Goal: Communication & Community: Answer question/provide support

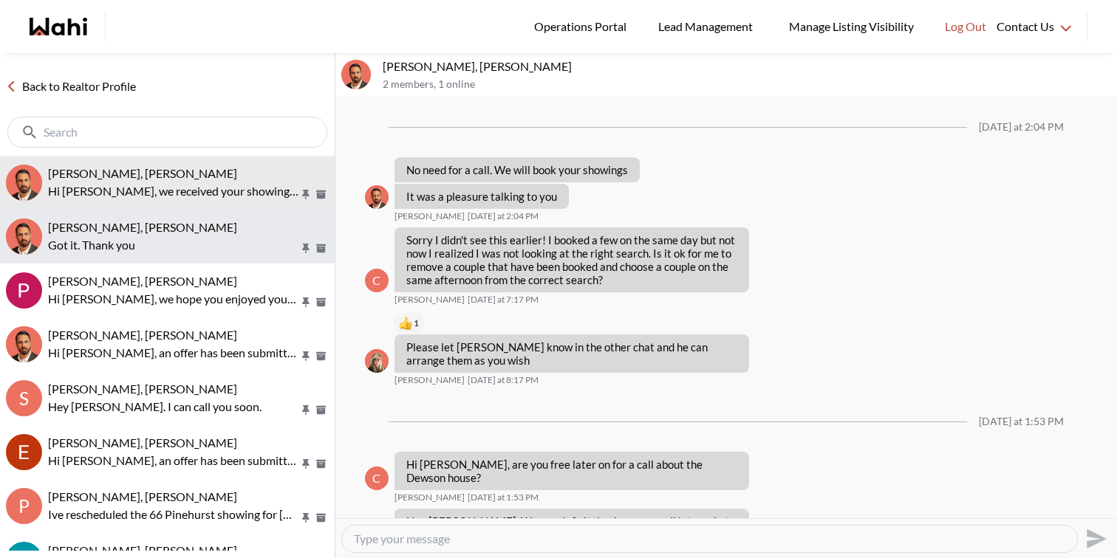
scroll to position [1103, 0]
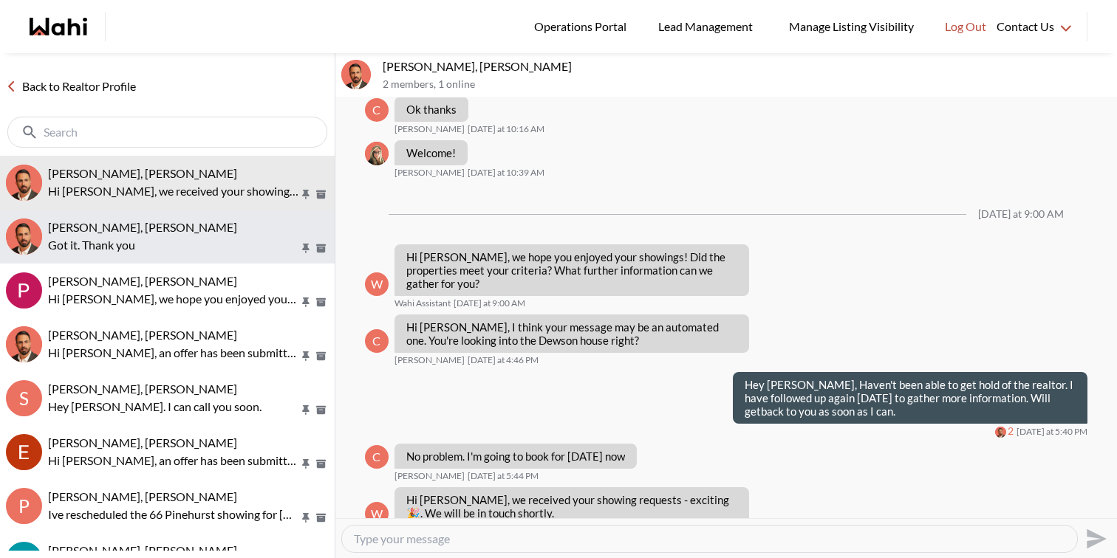
click at [140, 239] on p "Got it. Thank you" at bounding box center [173, 245] width 251 height 18
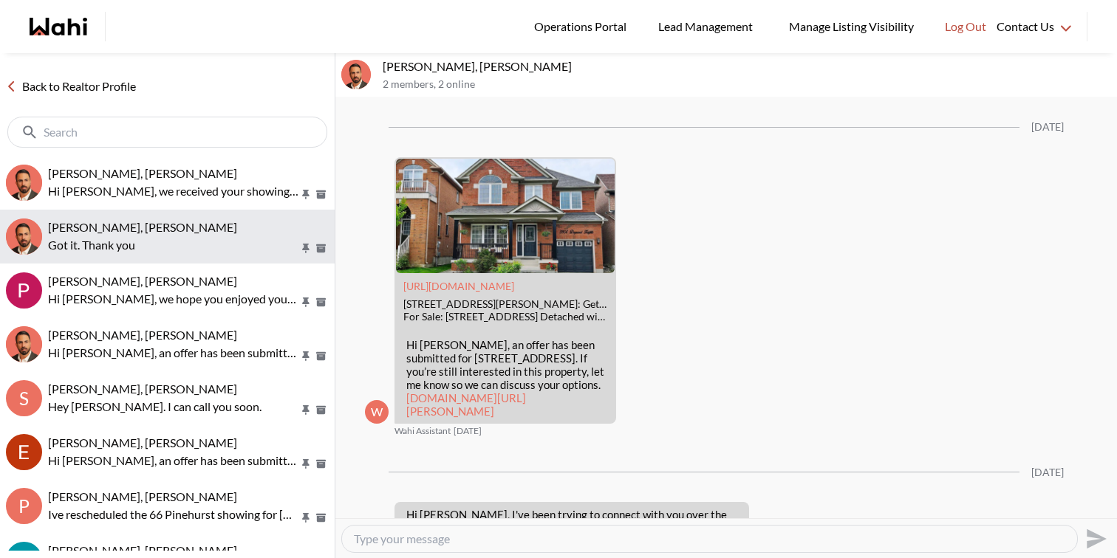
scroll to position [2313, 0]
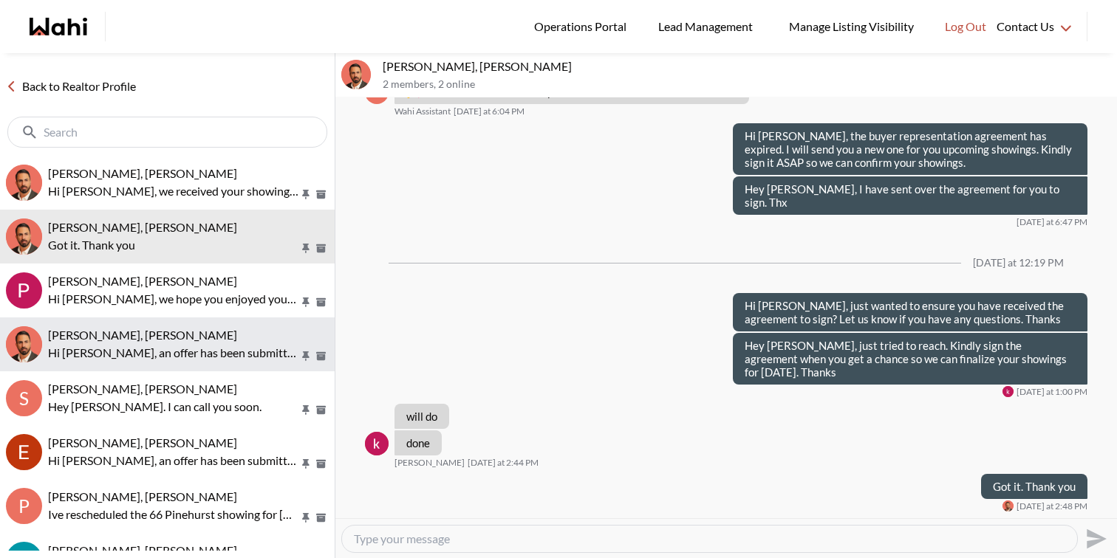
scroll to position [57, 0]
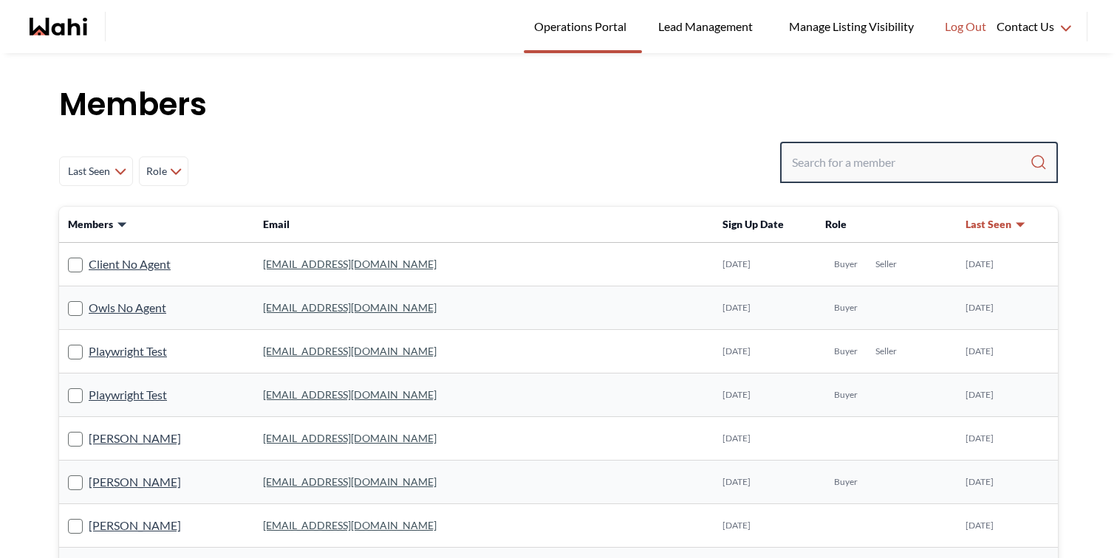
click at [950, 158] on input "Search input" at bounding box center [911, 162] width 238 height 27
type input "khalid alvi"
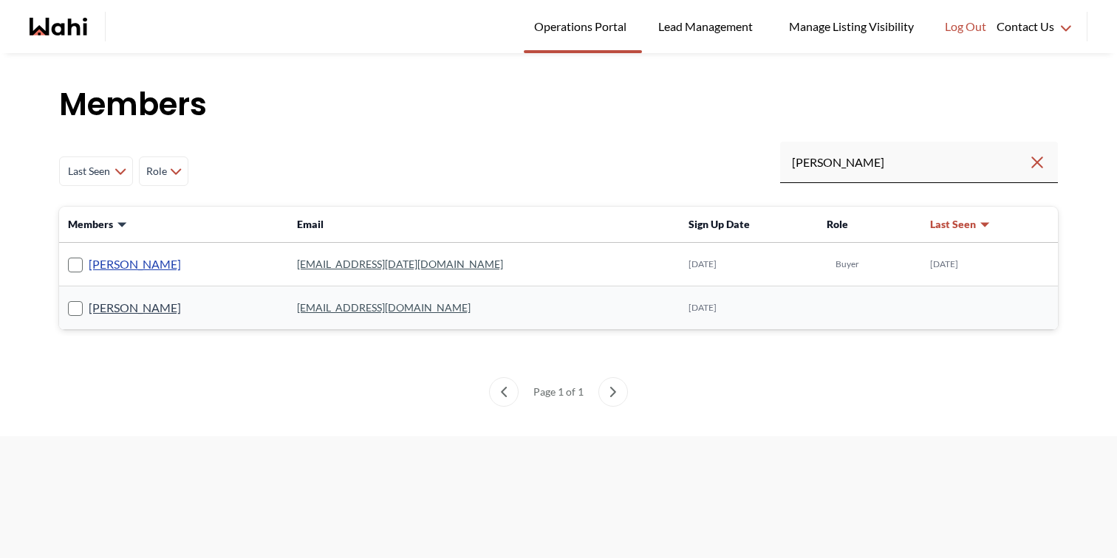
click at [135, 262] on link "[PERSON_NAME]" at bounding box center [135, 264] width 92 height 19
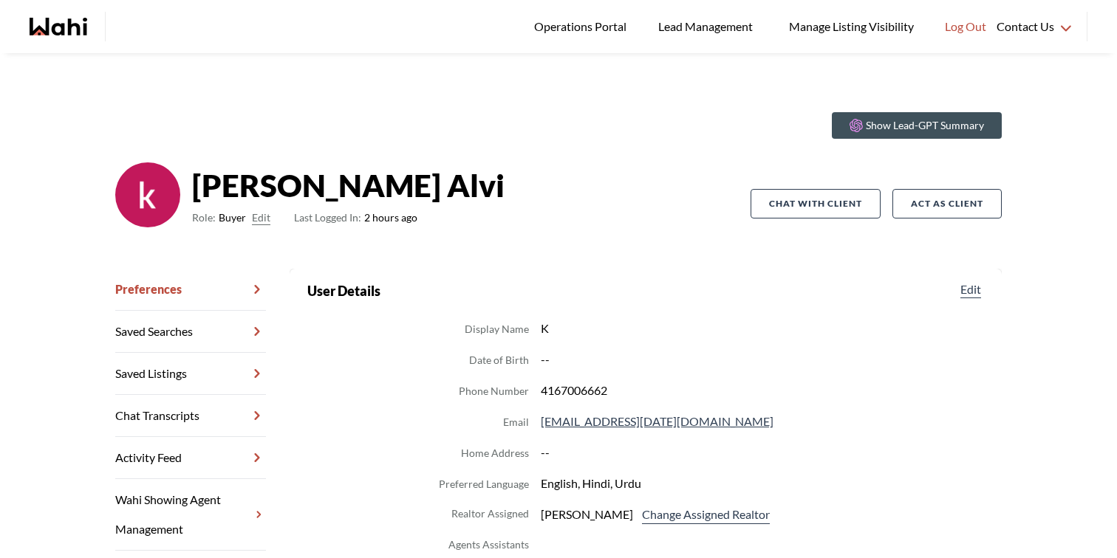
click at [199, 427] on link "Chat Transcripts" at bounding box center [190, 416] width 151 height 42
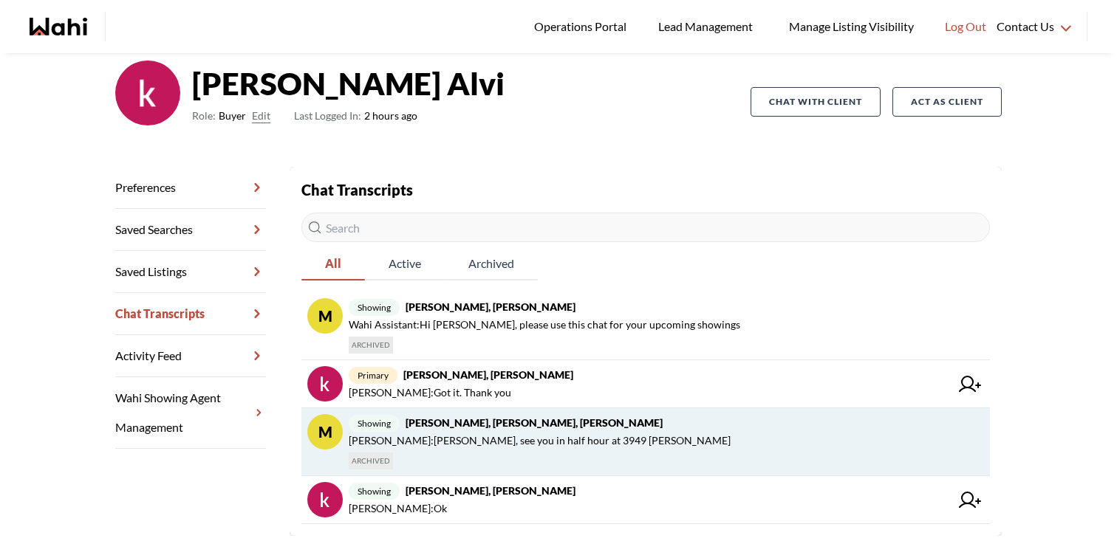
scroll to position [127, 0]
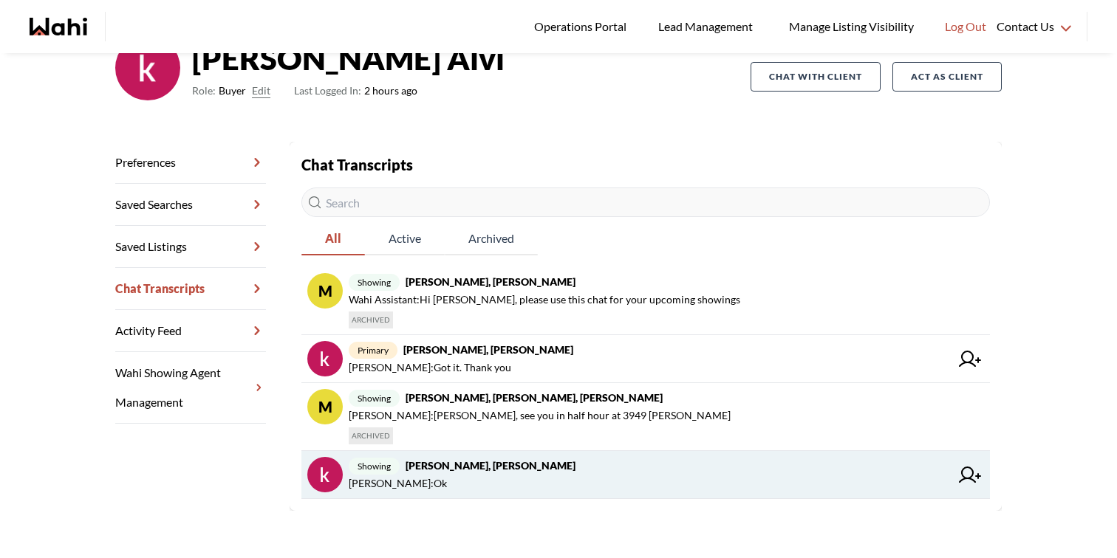
click at [626, 479] on span "Faraz Azam : Ok" at bounding box center [649, 484] width 601 height 18
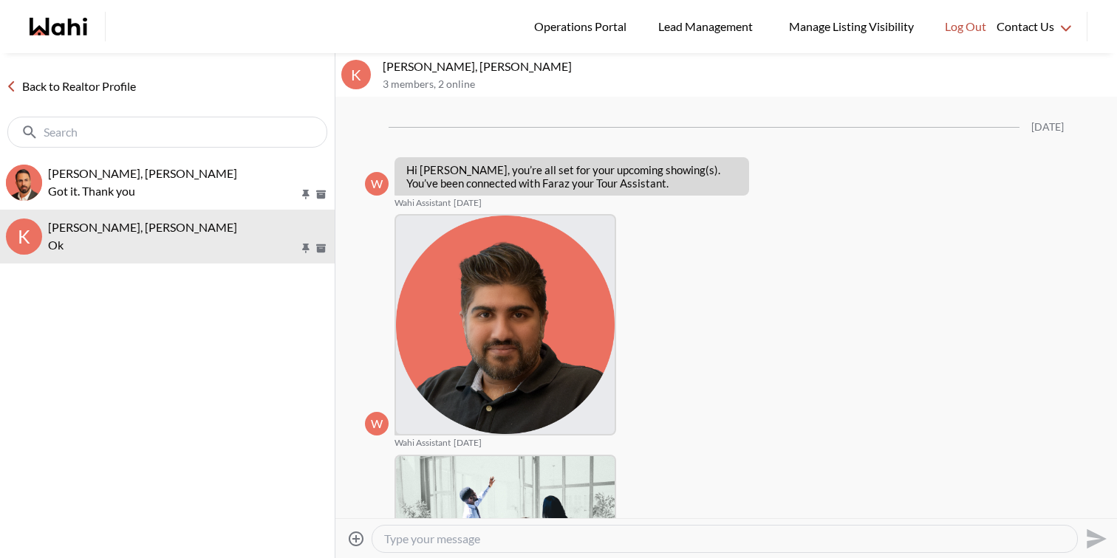
scroll to position [940, 0]
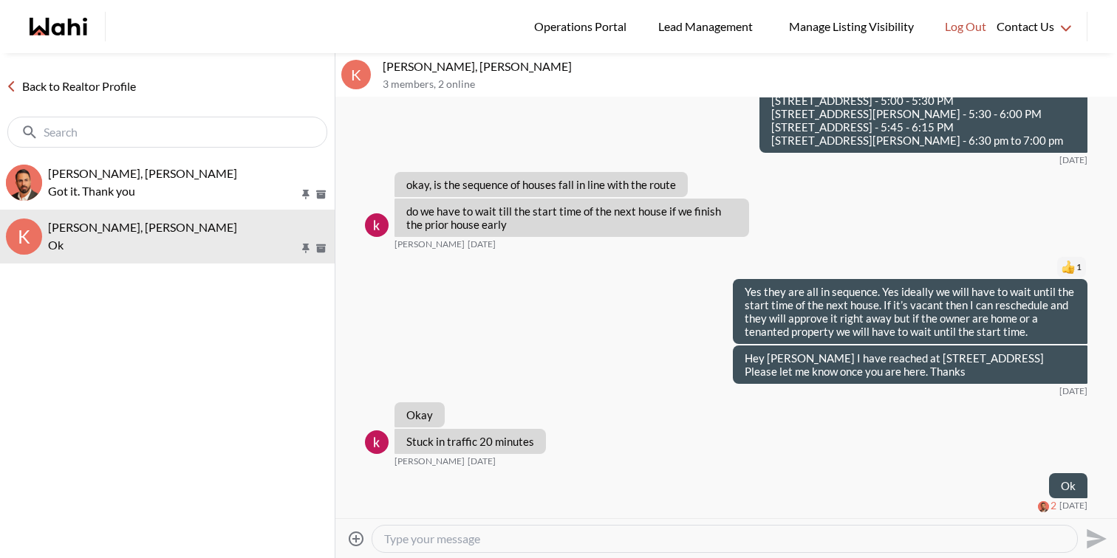
click at [570, 543] on textarea "Type your message" at bounding box center [724, 539] width 681 height 15
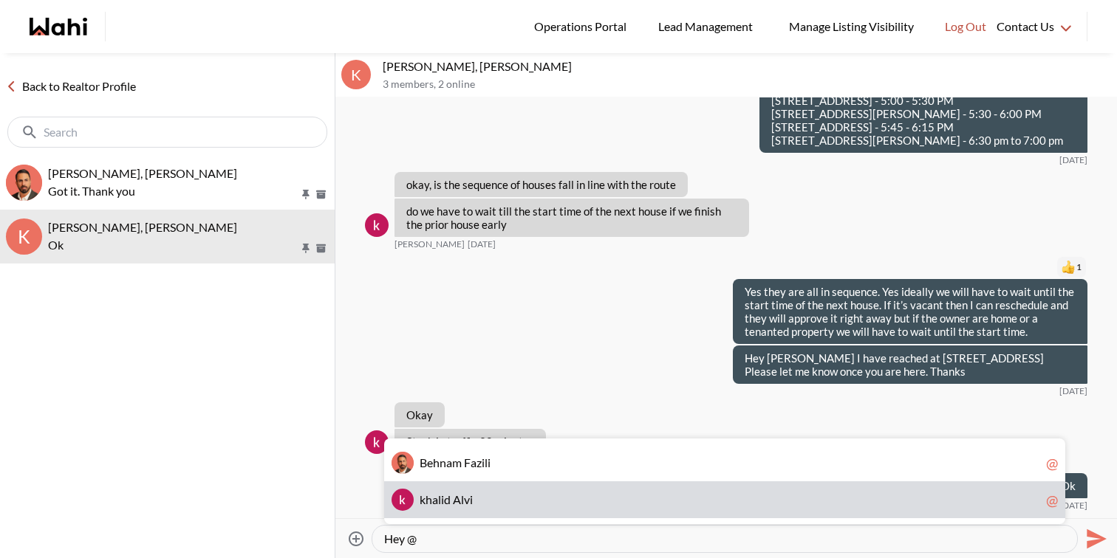
click at [537, 502] on span "k h a l i d A l v i" at bounding box center [730, 500] width 620 height 15
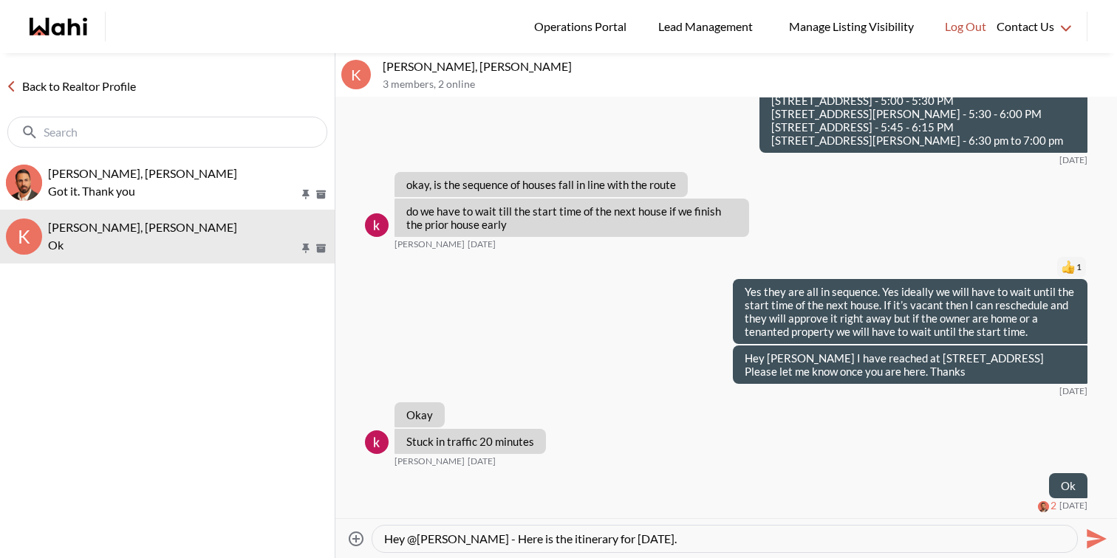
click at [685, 538] on textarea "Hey @khalid Alvi - Here is the itinerary for tomorrow." at bounding box center [724, 539] width 681 height 15
paste textarea "3224 Turnstone Cres - 1-2 5631 Kellandy Run - 1:45 - 2:00 4207 Elora Dr - 2:15 …"
type textarea "Hey @khalid Alvi - Here is the itinerary for tomorrow. 3224 Turnstone Cres - 1-…"
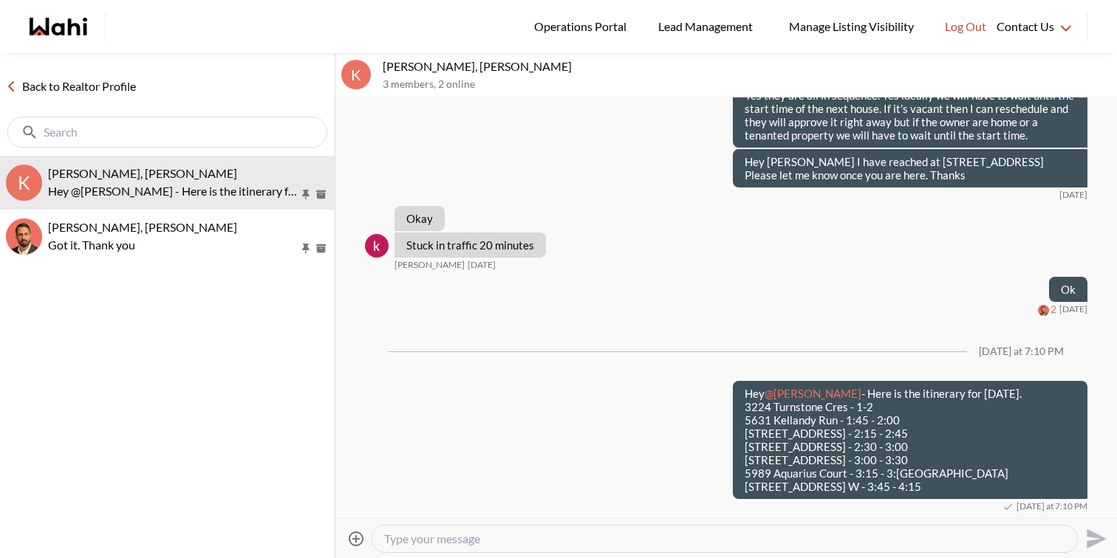
click at [105, 92] on link "Back to Realtor Profile" at bounding box center [71, 86] width 142 height 19
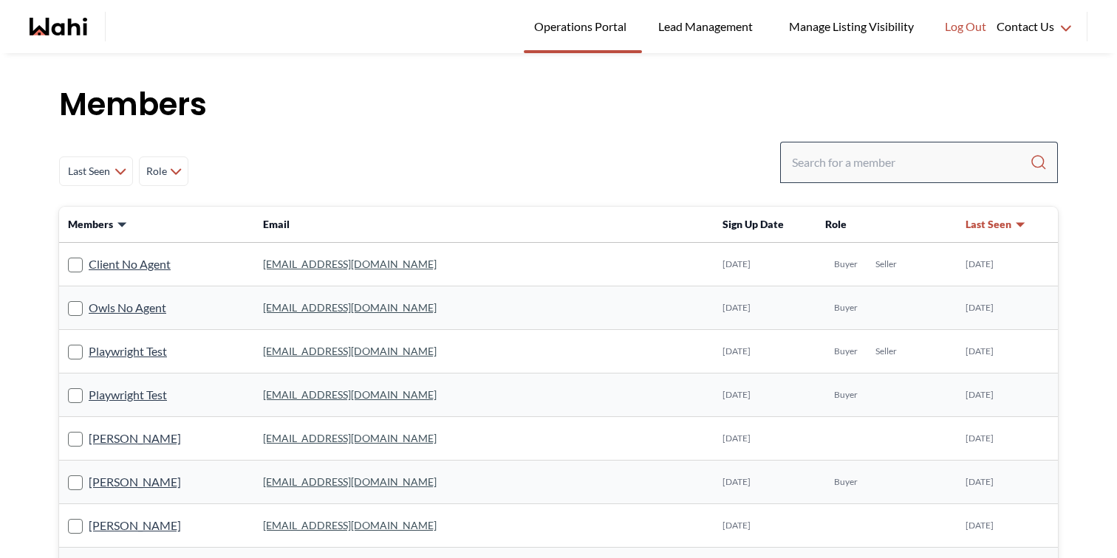
click at [840, 148] on div at bounding box center [919, 162] width 278 height 41
click at [838, 163] on input "Search input" at bounding box center [911, 162] width 238 height 27
paste input "saadatyasrebi@icloud.com"
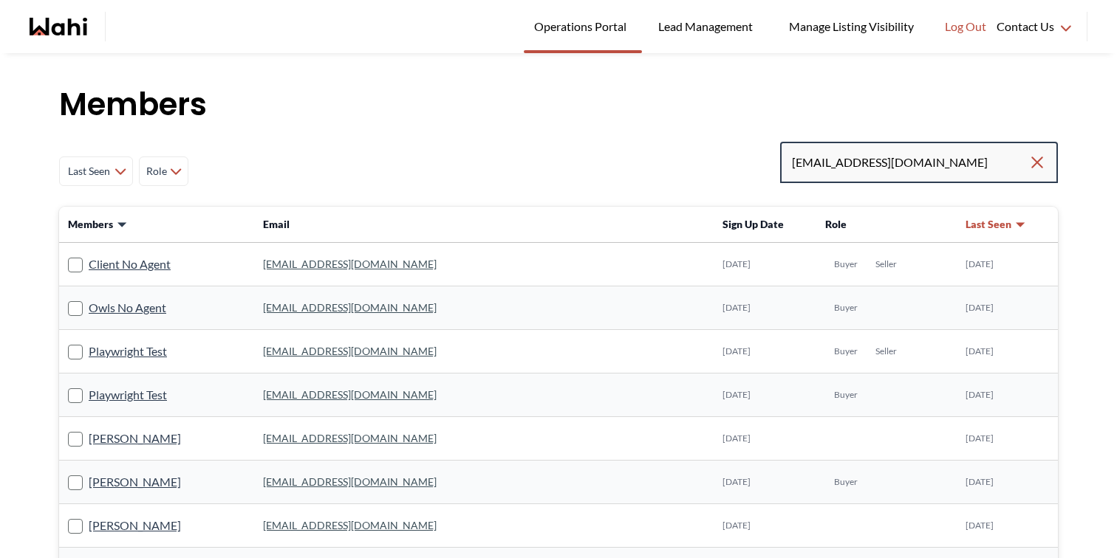
type input "saadatyasrebi@icloud.com"
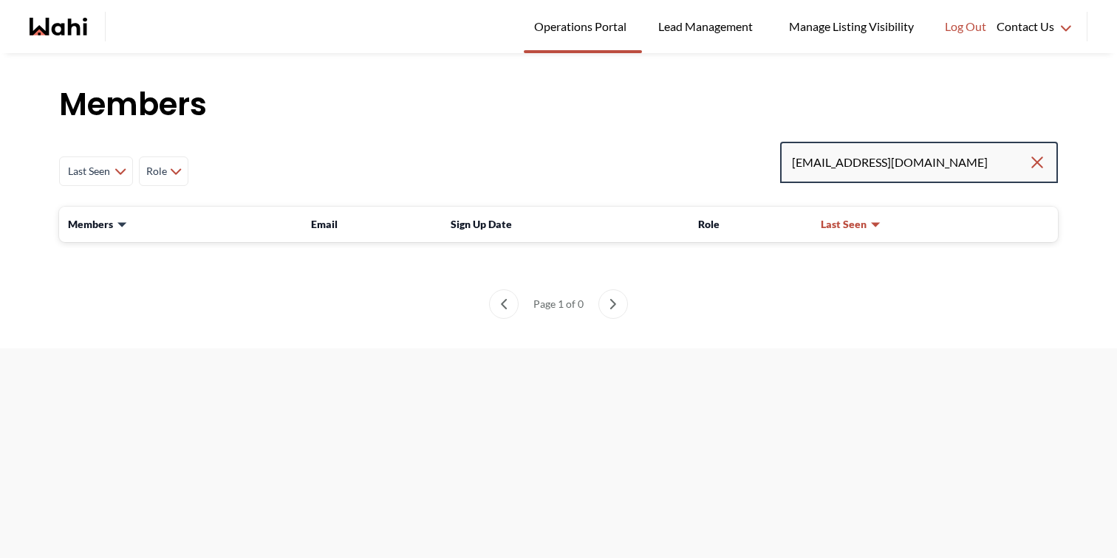
click at [973, 165] on input "saadatyasrebi@icloud.com" at bounding box center [910, 162] width 236 height 27
